Goal: Information Seeking & Learning: Learn about a topic

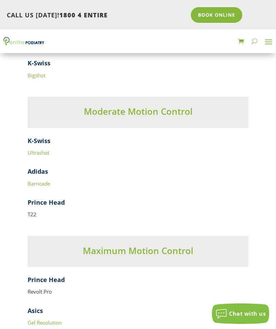
scroll to position [2738, 0]
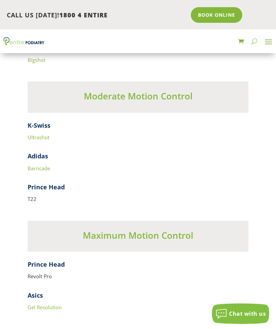
click at [166, 230] on h3 "Maximum Motion Control" at bounding box center [138, 238] width 221 height 16
click at [163, 230] on h3 "Maximum Motion Control" at bounding box center [138, 238] width 221 height 16
click at [164, 230] on h3 "Maximum Motion Control" at bounding box center [138, 238] width 221 height 16
click at [163, 230] on h3 "Maximum Motion Control" at bounding box center [138, 238] width 221 height 16
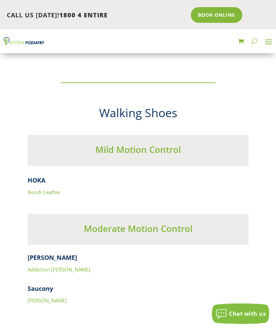
scroll to position [3509, 0]
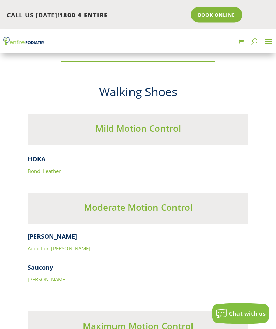
click at [53, 168] on link "Bondi Leather" at bounding box center [44, 171] width 33 height 7
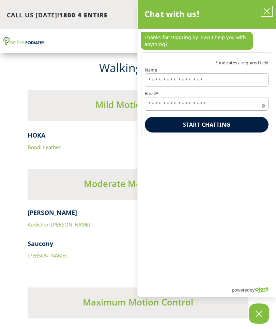
click at [266, 9] on icon "close chatbox" at bounding box center [267, 11] width 7 height 7
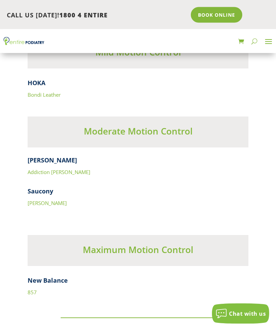
scroll to position [3587, 0]
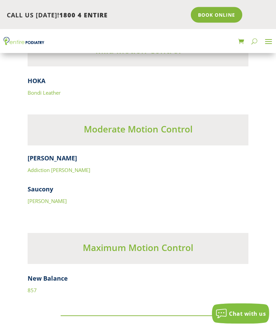
click at [34, 287] on link "857" at bounding box center [32, 290] width 9 height 7
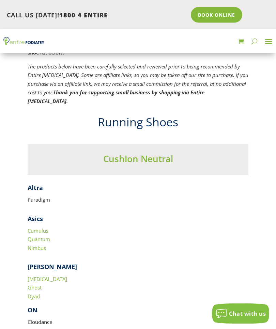
scroll to position [947, 0]
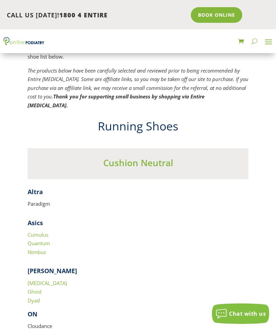
click at [34, 219] on strong "Asics" at bounding box center [35, 223] width 15 height 8
click at [41, 232] on link "Cumulus" at bounding box center [38, 235] width 21 height 7
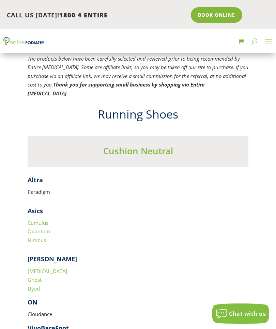
click at [46, 228] on link "Quantum" at bounding box center [39, 231] width 23 height 7
click at [41, 237] on link "Nimbus" at bounding box center [37, 240] width 18 height 7
click at [44, 188] on p "Paradigm" at bounding box center [138, 192] width 221 height 9
click at [39, 188] on p "Paradigm" at bounding box center [138, 192] width 221 height 9
click at [42, 188] on p "Paradigm" at bounding box center [138, 192] width 221 height 9
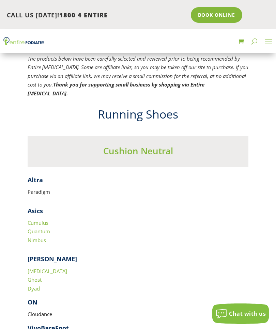
click at [38, 176] on strong "Altra" at bounding box center [35, 180] width 15 height 8
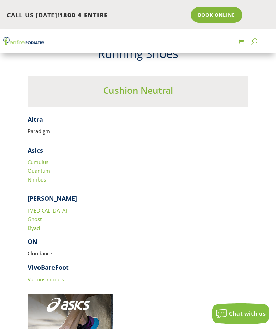
scroll to position [1021, 0]
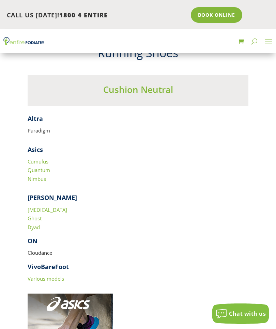
click at [56, 276] on link "Various models" at bounding box center [46, 279] width 36 height 7
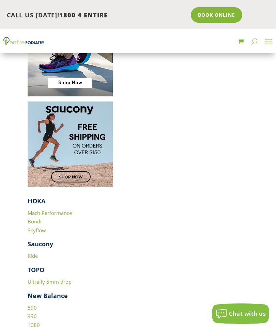
scroll to position [1303, 0]
